Goal: Transaction & Acquisition: Purchase product/service

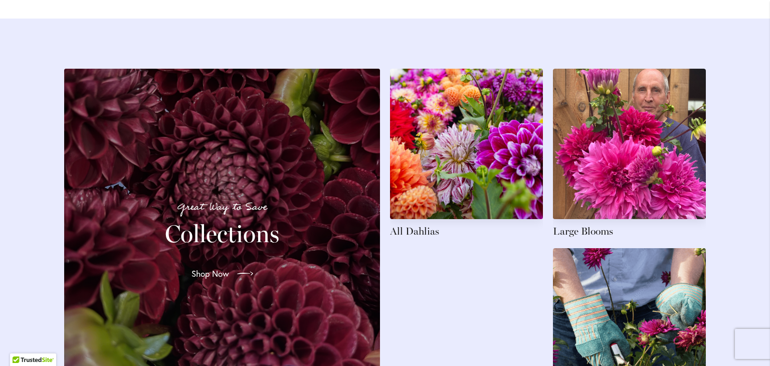
scroll to position [1454, 0]
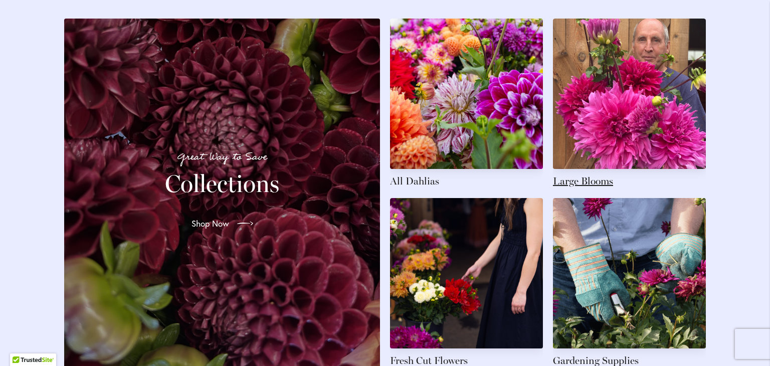
click at [629, 113] on link at bounding box center [629, 103] width 153 height 169
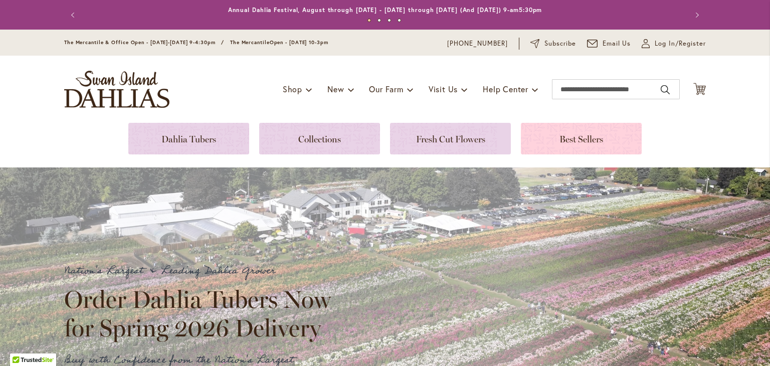
click at [554, 142] on link at bounding box center [581, 139] width 121 height 32
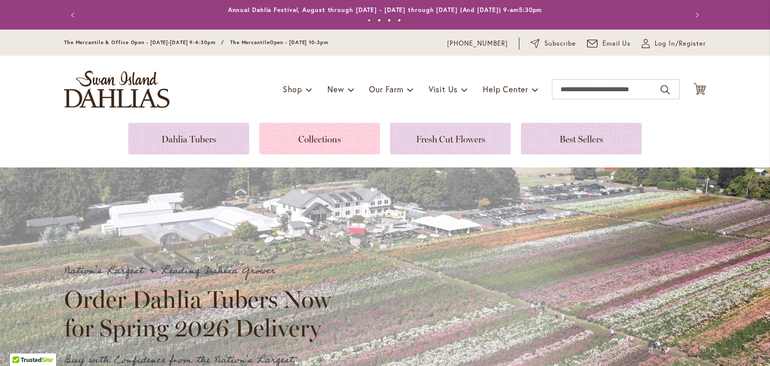
click at [324, 141] on link at bounding box center [319, 139] width 121 height 32
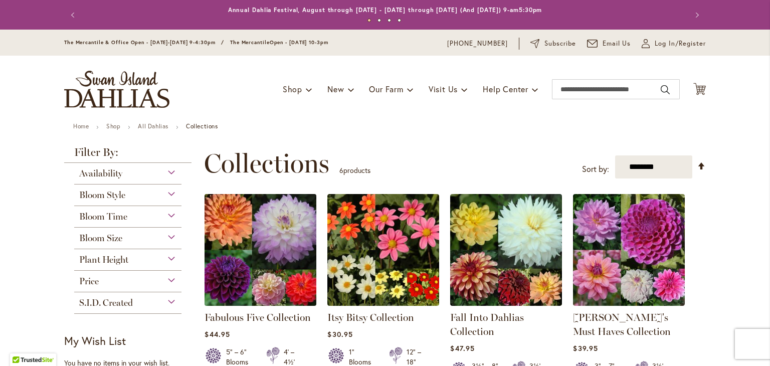
click at [281, 236] on img at bounding box center [260, 249] width 117 height 117
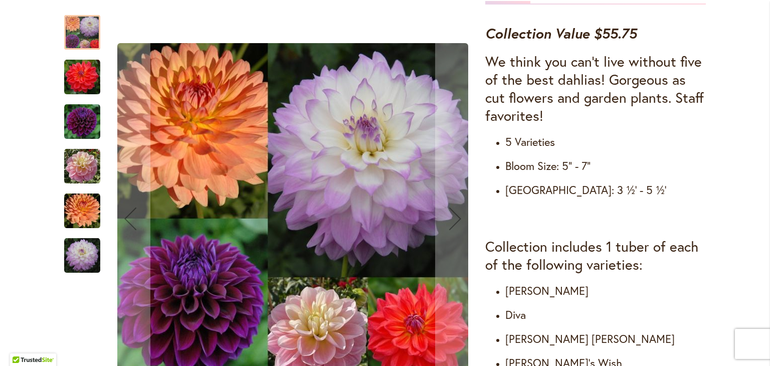
scroll to position [401, 0]
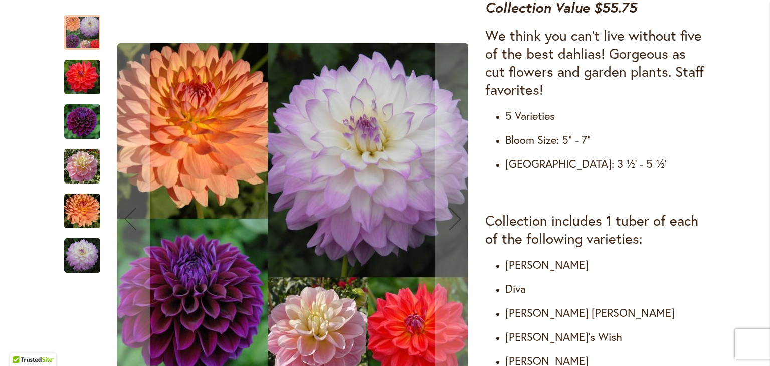
click at [81, 86] on img "COOPER BLAINE" at bounding box center [82, 77] width 36 height 36
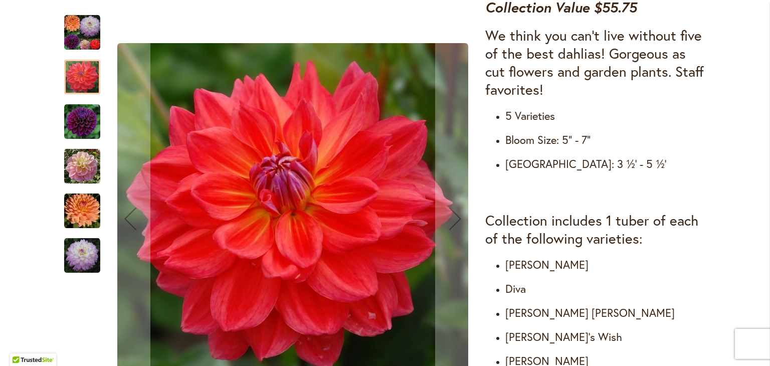
click at [80, 119] on img "DIVA" at bounding box center [82, 122] width 36 height 36
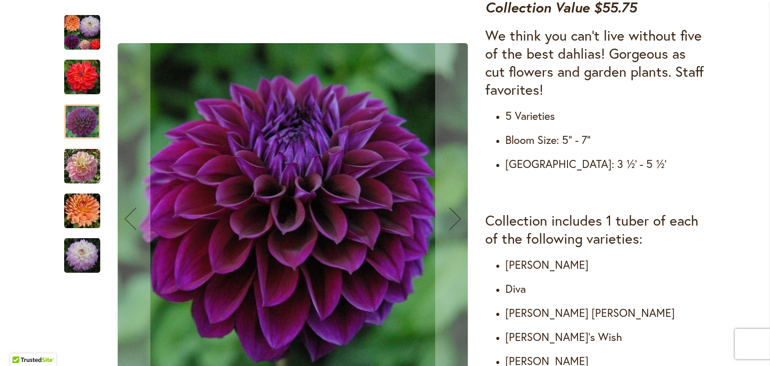
click at [78, 158] on img "GABBIE'S WISH" at bounding box center [82, 166] width 36 height 36
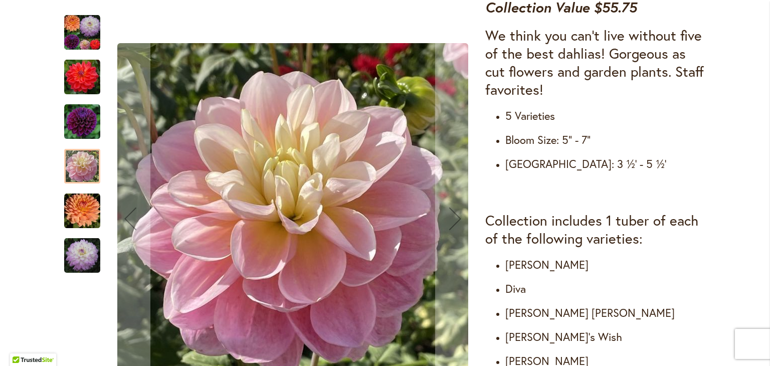
click at [81, 205] on img "GABRIELLE MARIE" at bounding box center [82, 211] width 36 height 36
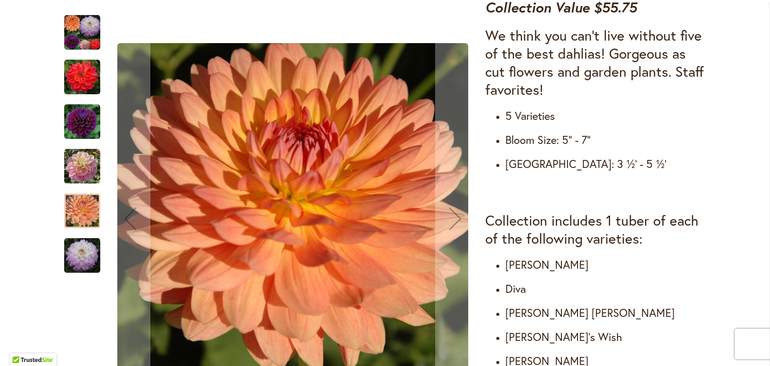
click at [81, 251] on img "MIKAYLA MIRANDA" at bounding box center [82, 256] width 36 height 36
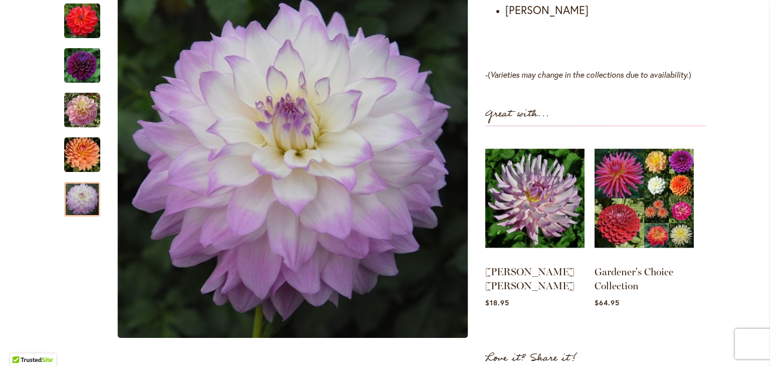
scroll to position [802, 0]
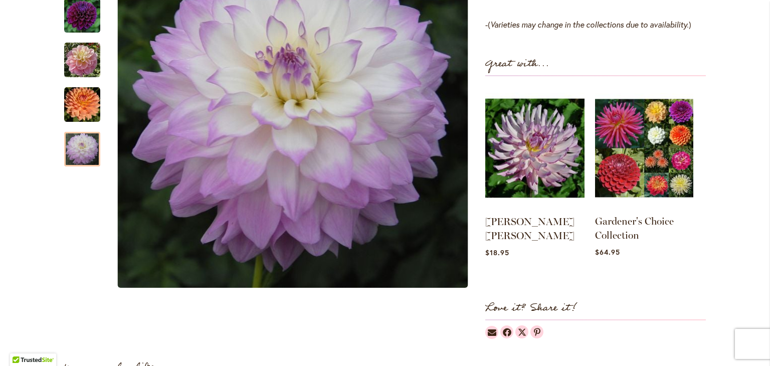
click at [643, 157] on img at bounding box center [644, 148] width 98 height 123
